Goal: Task Accomplishment & Management: Manage account settings

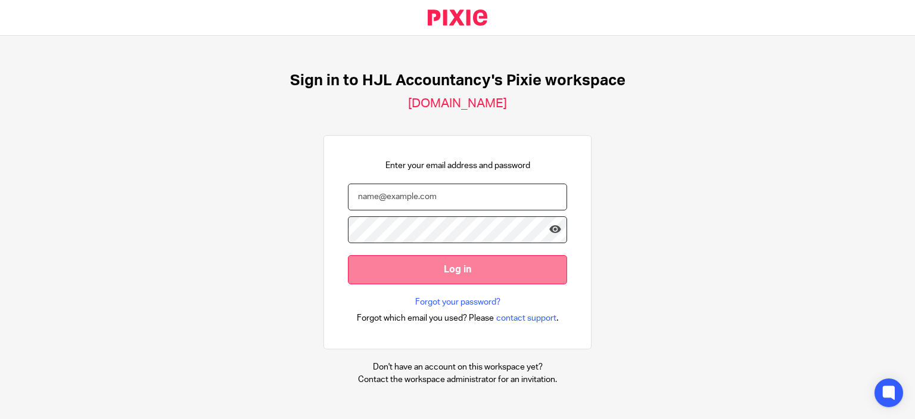
type input "[PERSON_NAME][EMAIL_ADDRESS][DOMAIN_NAME]"
click at [430, 267] on input "Log in" at bounding box center [457, 269] width 219 height 29
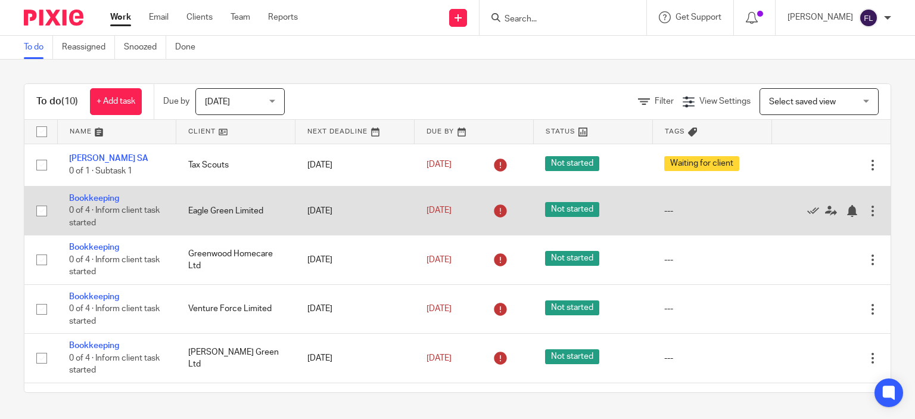
click at [38, 209] on input "checkbox" at bounding box center [41, 211] width 23 height 23
checkbox input "true"
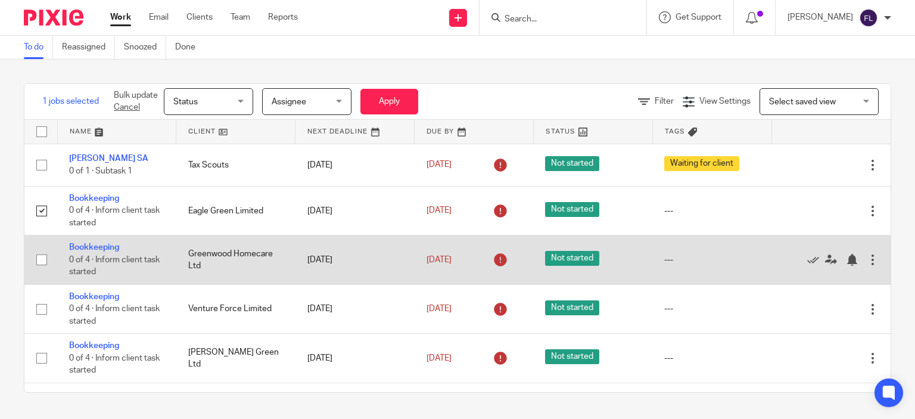
click at [41, 262] on input "checkbox" at bounding box center [41, 260] width 23 height 23
click at [41, 259] on input "checkbox" at bounding box center [41, 260] width 23 height 23
checkbox input "false"
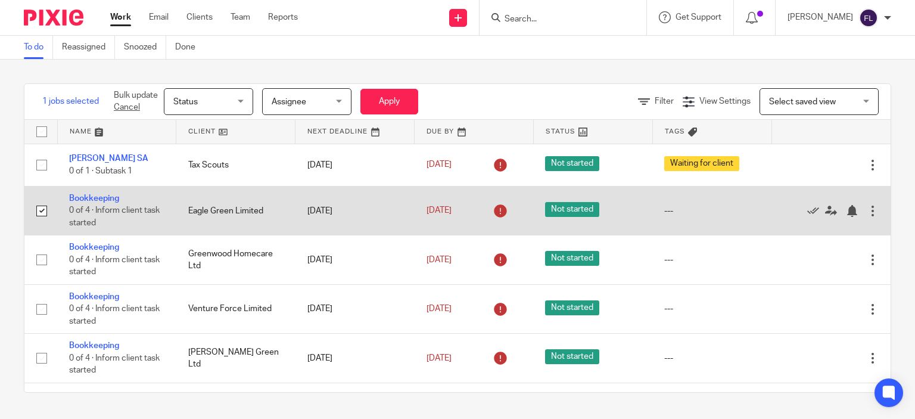
click at [45, 212] on input "checkbox" at bounding box center [41, 211] width 23 height 23
checkbox input "false"
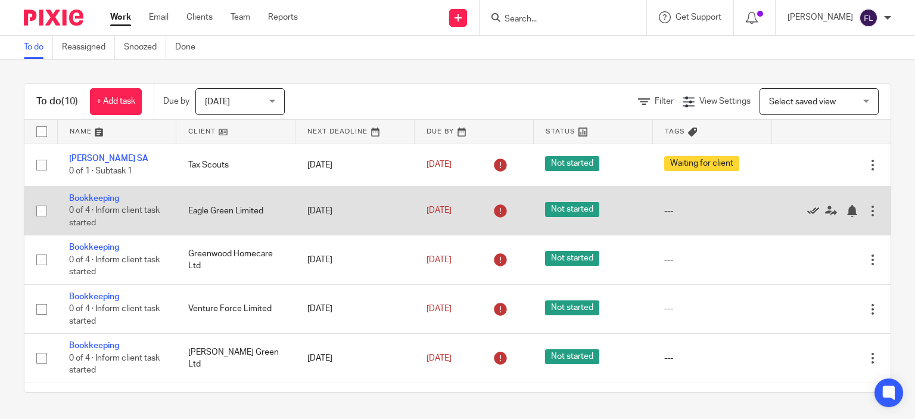
click at [808, 212] on icon at bounding box center [814, 211] width 12 height 12
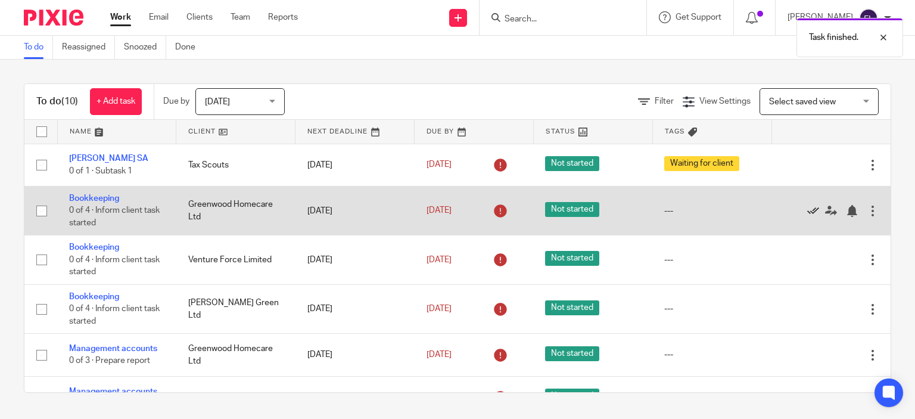
click at [808, 212] on icon at bounding box center [814, 211] width 12 height 12
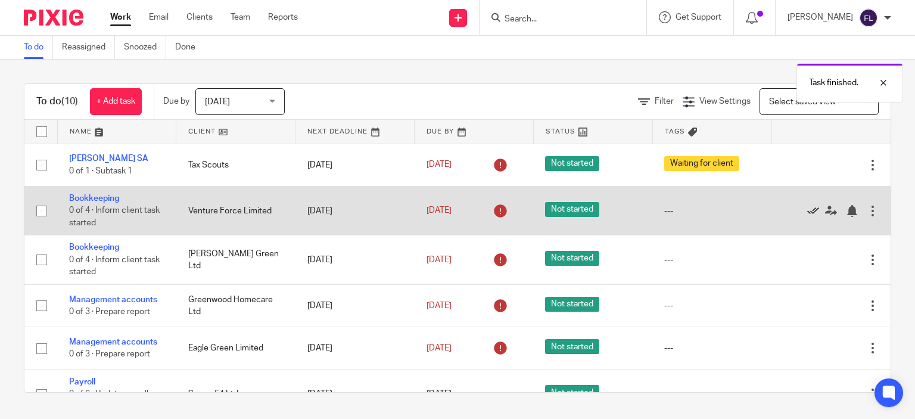
click at [808, 212] on icon at bounding box center [814, 211] width 12 height 12
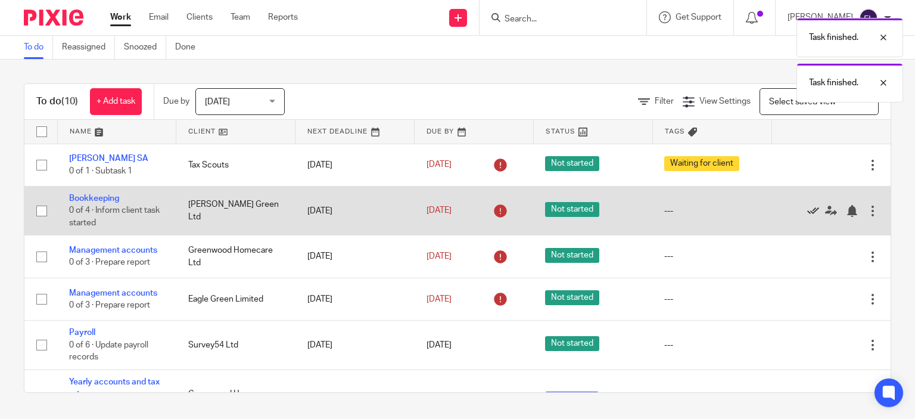
click at [808, 210] on icon at bounding box center [814, 211] width 12 height 12
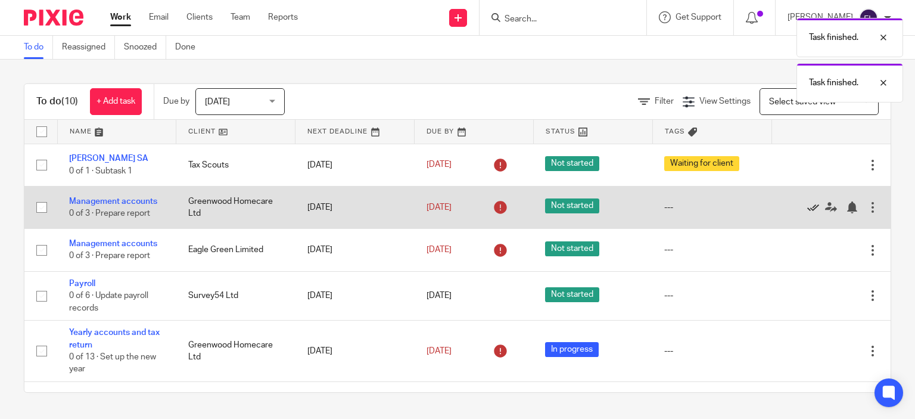
click at [808, 210] on icon at bounding box center [814, 207] width 12 height 12
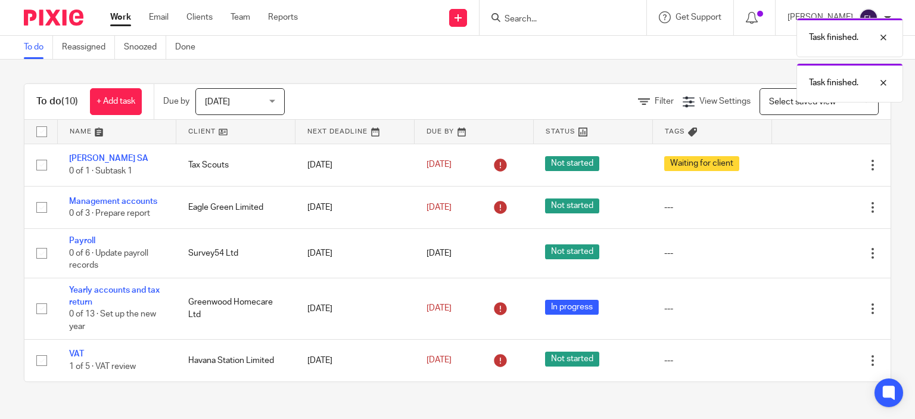
click at [786, 210] on div at bounding box center [825, 207] width 83 height 12
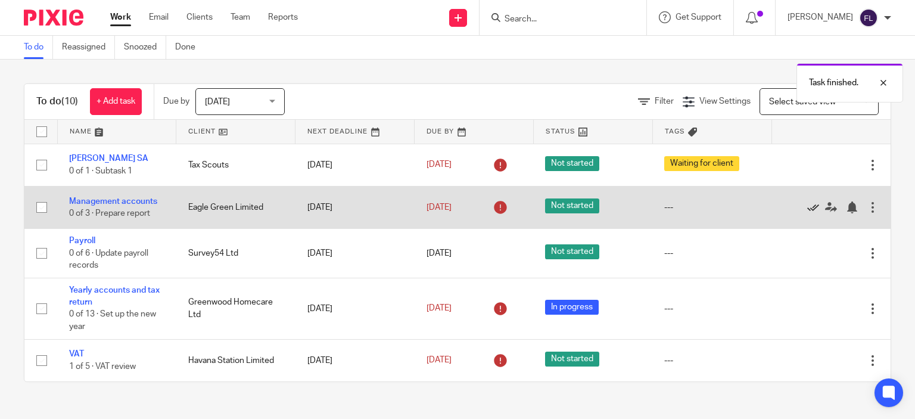
click at [808, 206] on icon at bounding box center [814, 207] width 12 height 12
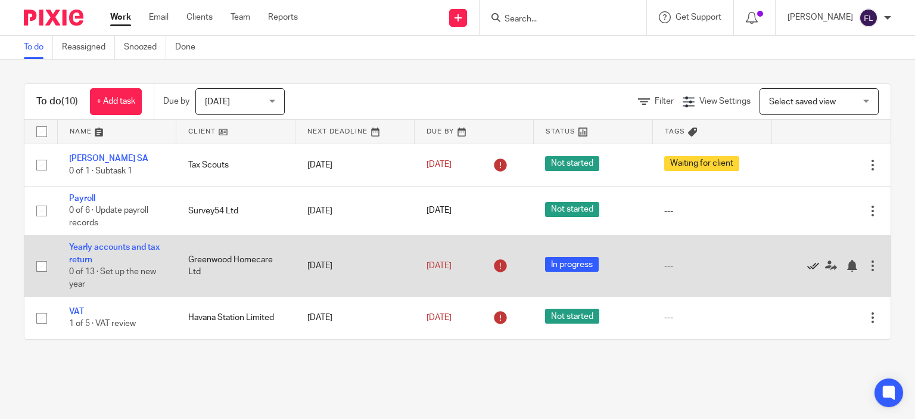
click at [808, 263] on icon at bounding box center [814, 266] width 12 height 12
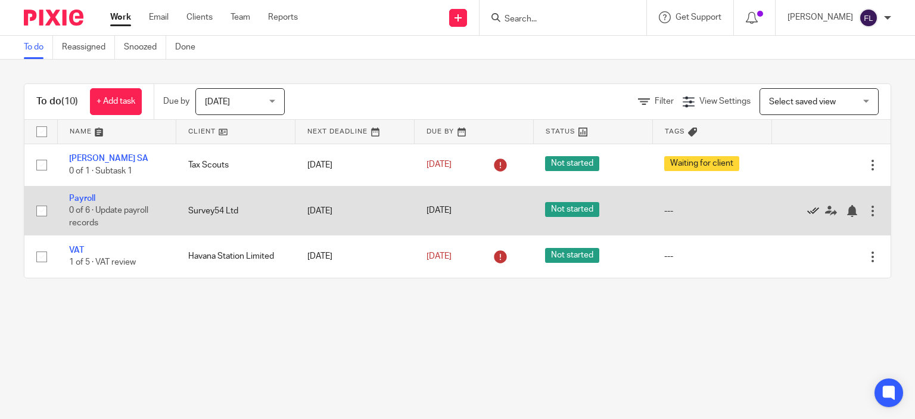
click at [808, 208] on icon at bounding box center [814, 211] width 12 height 12
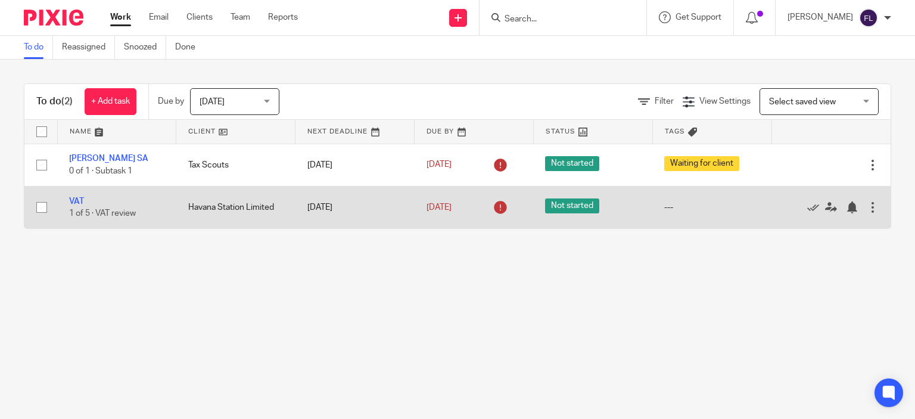
drag, startPoint x: 210, startPoint y: 320, endPoint x: 148, endPoint y: 191, distance: 143.1
click at [210, 320] on main "To do Reassigned Snoozed Done To do (2) + Add task Due by Today Today Today Tom…" at bounding box center [457, 209] width 915 height 419
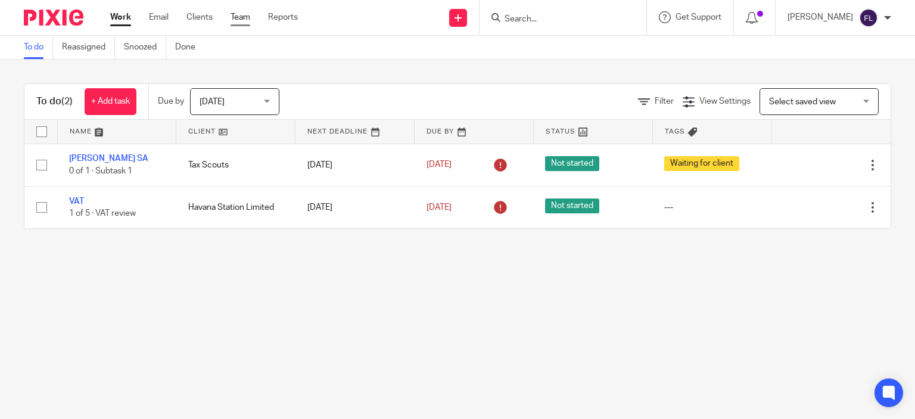
click at [248, 14] on link "Team" at bounding box center [241, 17] width 20 height 12
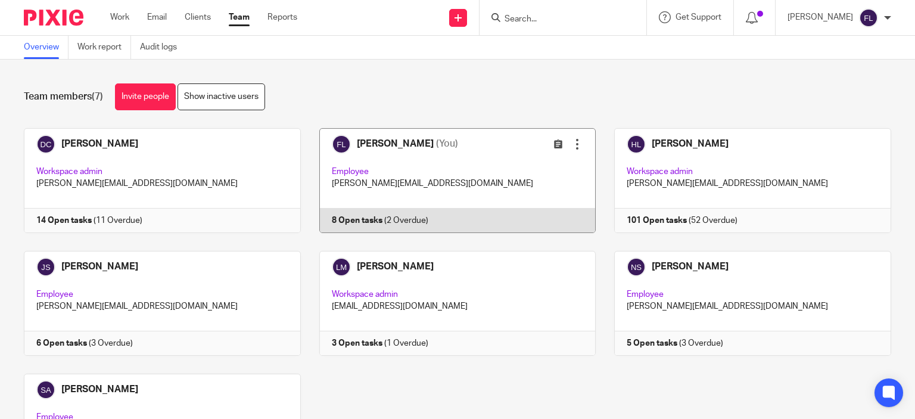
click at [397, 144] on link at bounding box center [449, 180] width 296 height 105
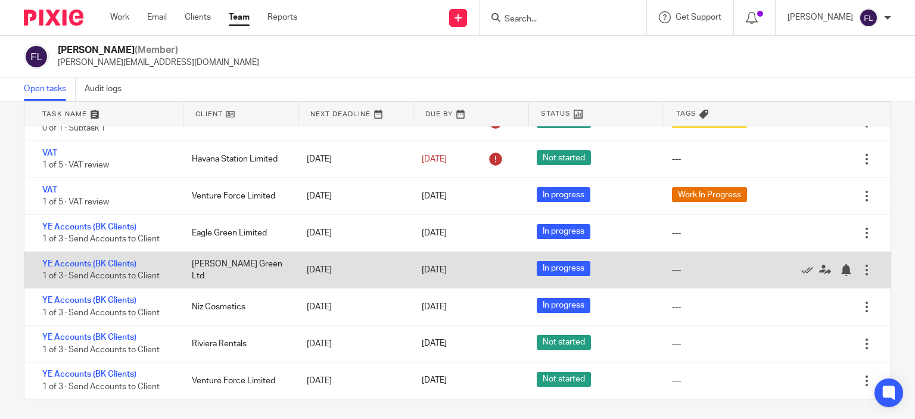
scroll to position [63, 0]
